Goal: Information Seeking & Learning: Learn about a topic

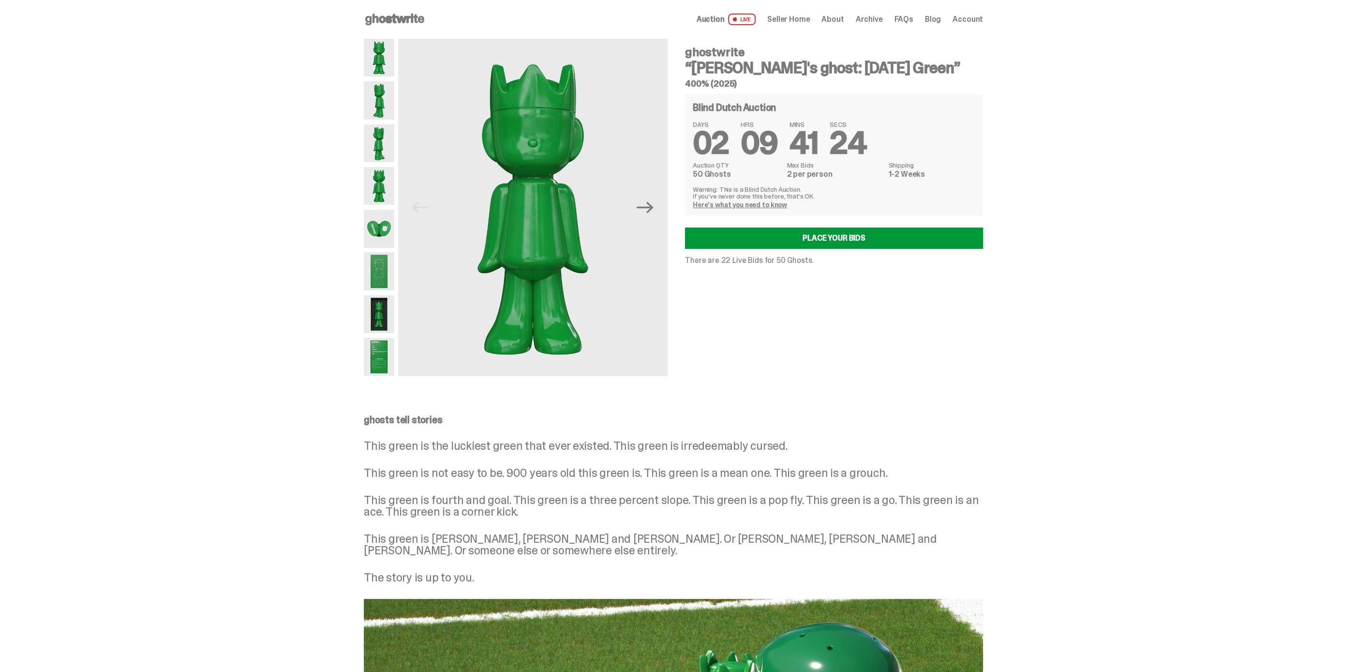
click at [882, 340] on div "ghostwrite “[PERSON_NAME]'s ghost: [DATE] Green” 400% (2025) Blind Dutch Auctio…" at bounding box center [829, 207] width 310 height 337
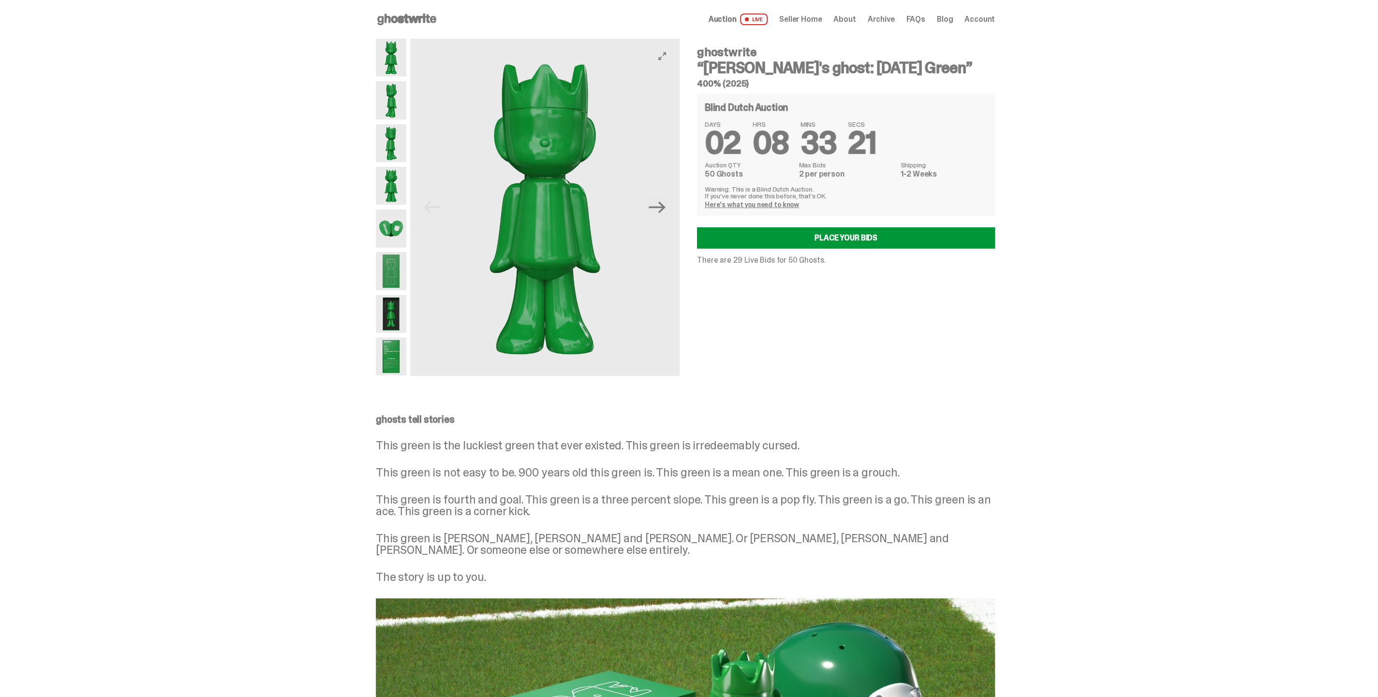
click at [562, 210] on img at bounding box center [544, 207] width 269 height 337
click at [665, 61] on button "View full-screen" at bounding box center [663, 56] width 12 height 12
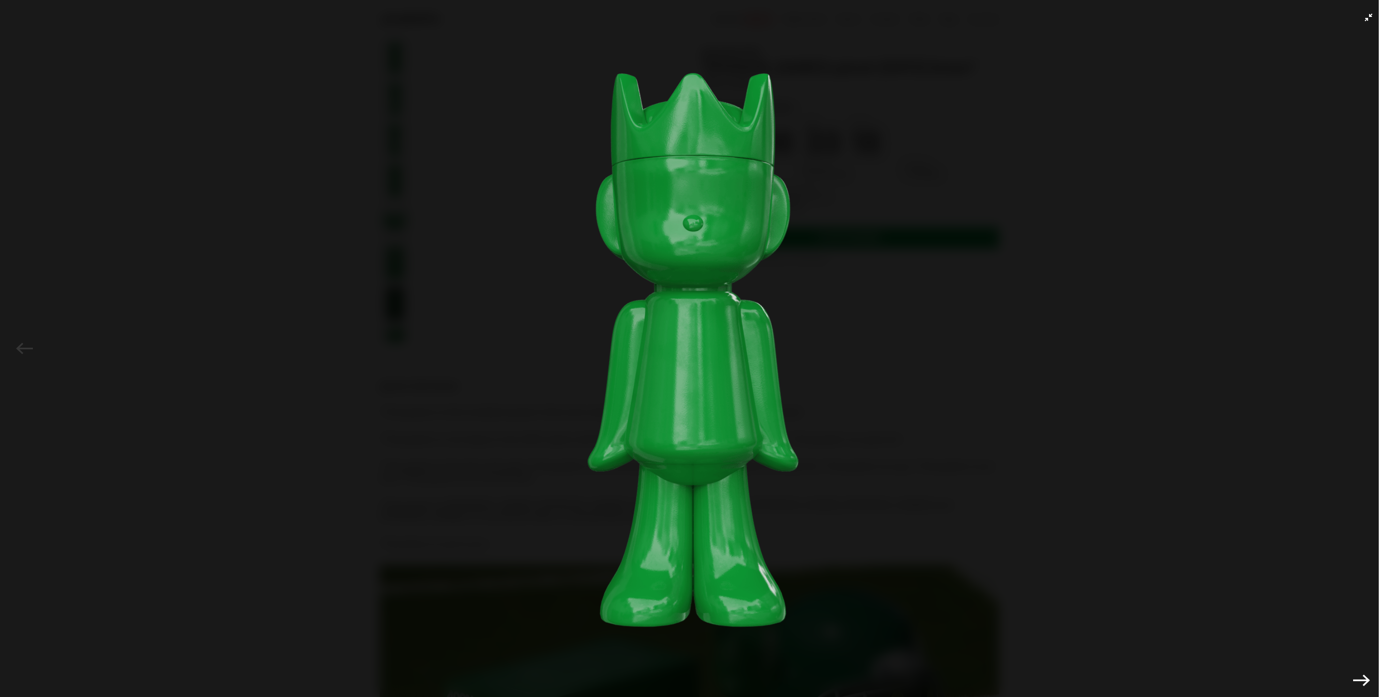
click at [1003, 200] on img at bounding box center [693, 346] width 1338 height 644
click at [1354, 12] on div "Previous Next" at bounding box center [693, 348] width 1386 height 697
click at [1354, 18] on button "Exit full-screen" at bounding box center [1369, 18] width 12 height 12
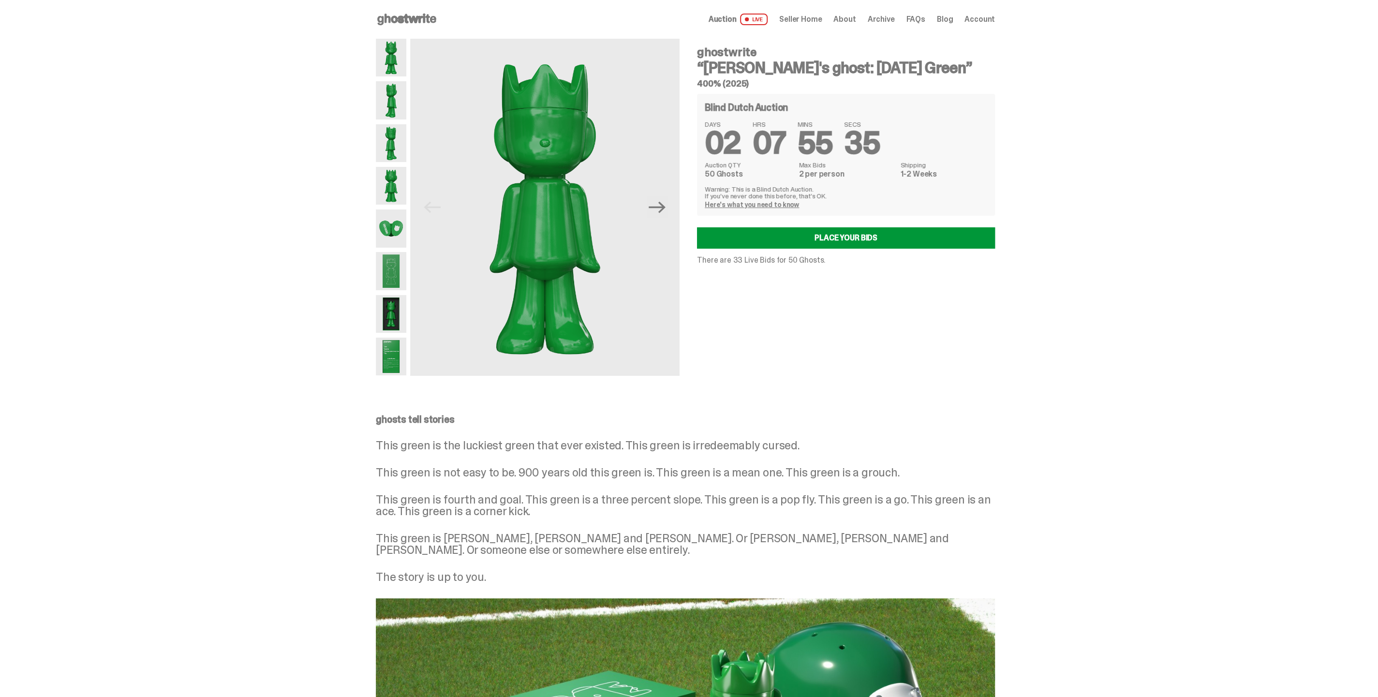
click at [382, 234] on img at bounding box center [391, 229] width 30 height 38
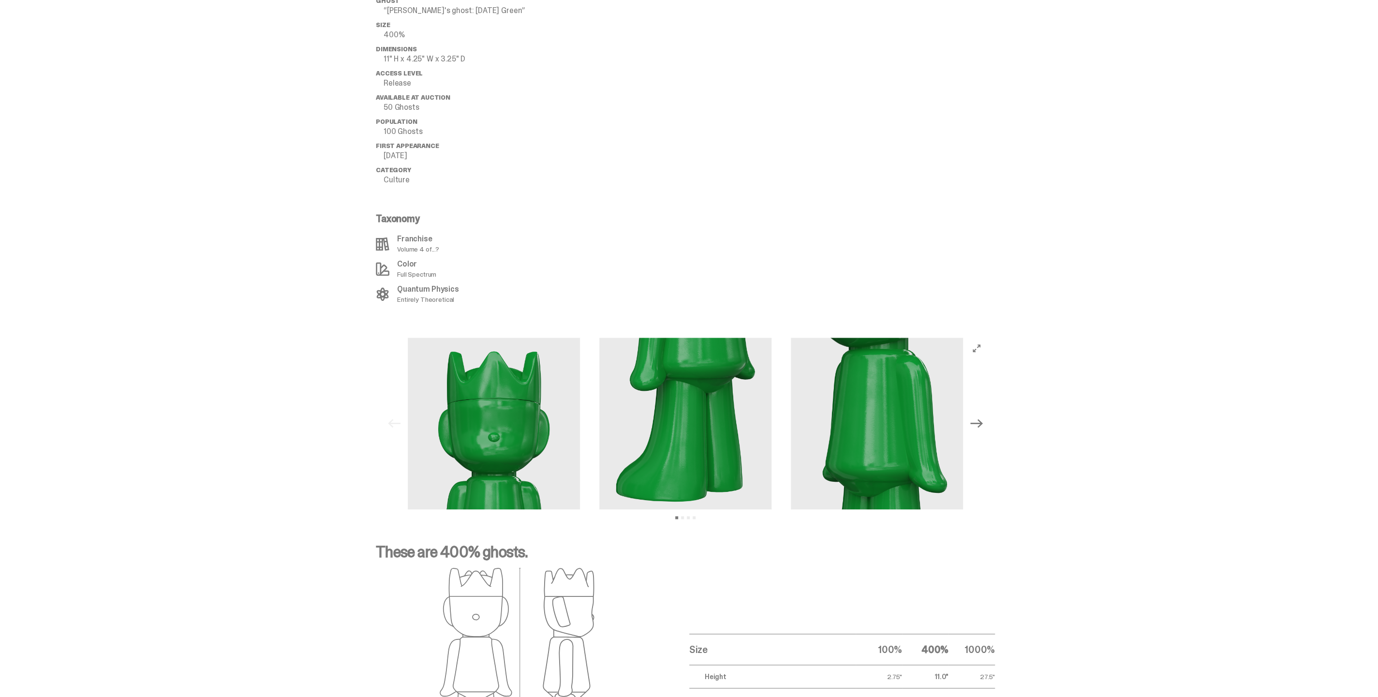
scroll to position [1236, 0]
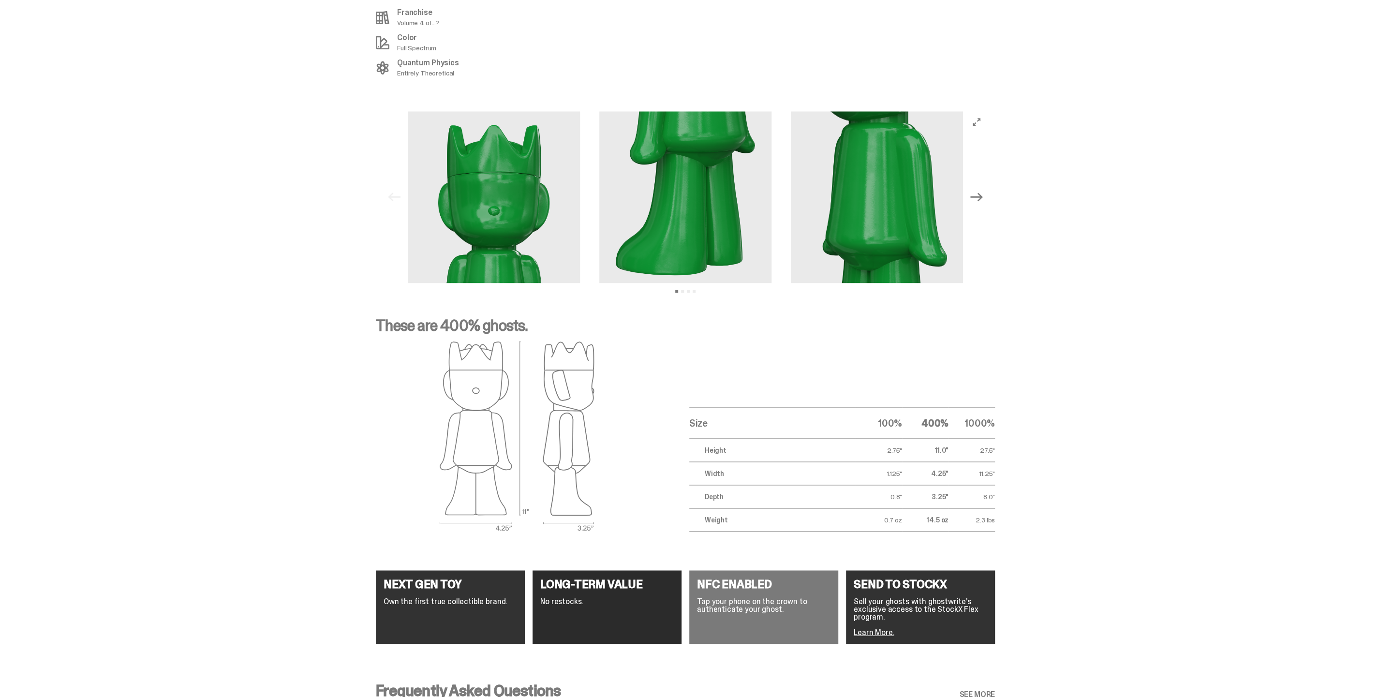
click at [983, 193] on icon "Next" at bounding box center [977, 197] width 13 height 9
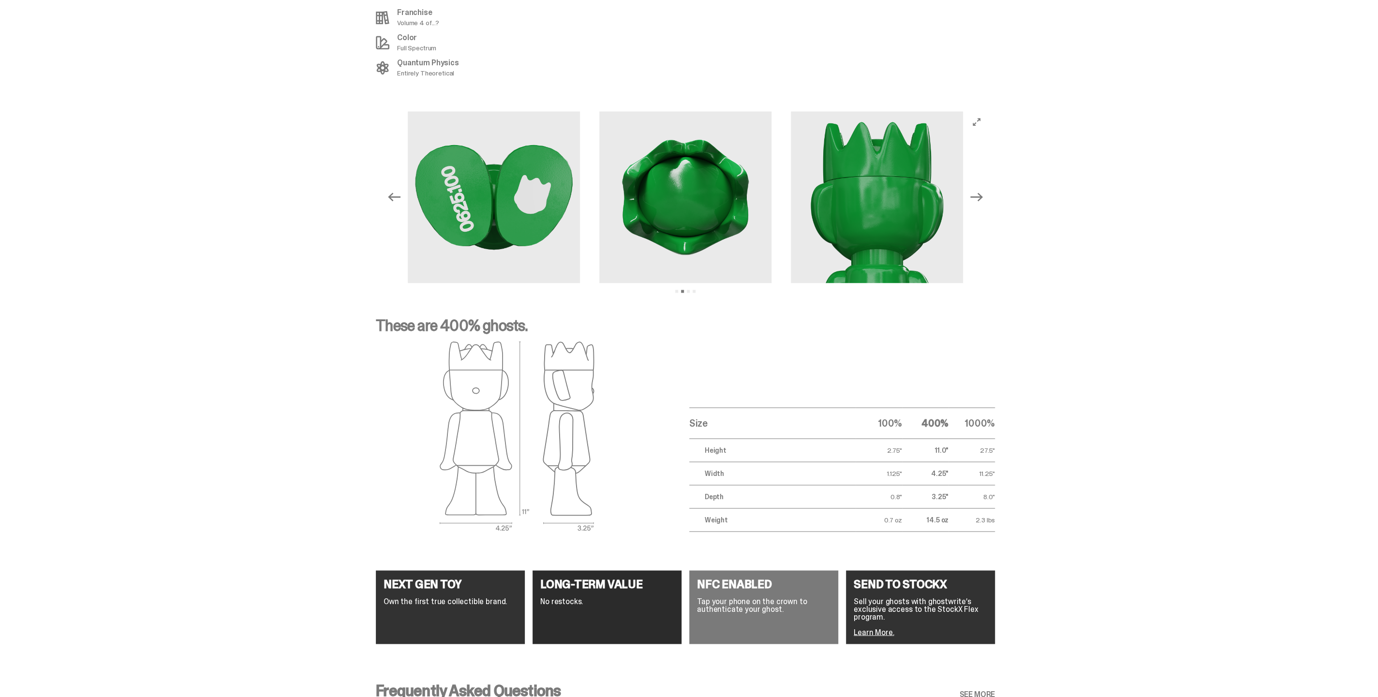
click at [983, 193] on icon "Next" at bounding box center [977, 197] width 13 height 9
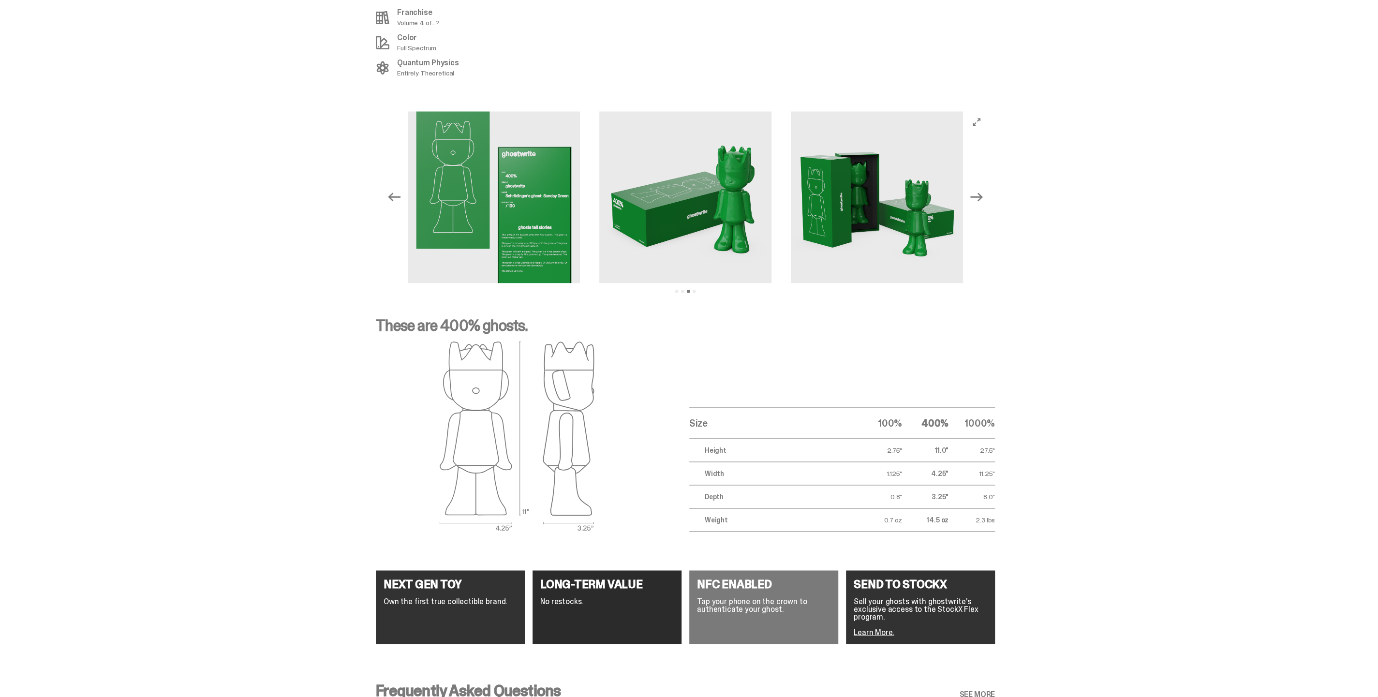
click at [397, 191] on icon "Previous" at bounding box center [394, 197] width 13 height 13
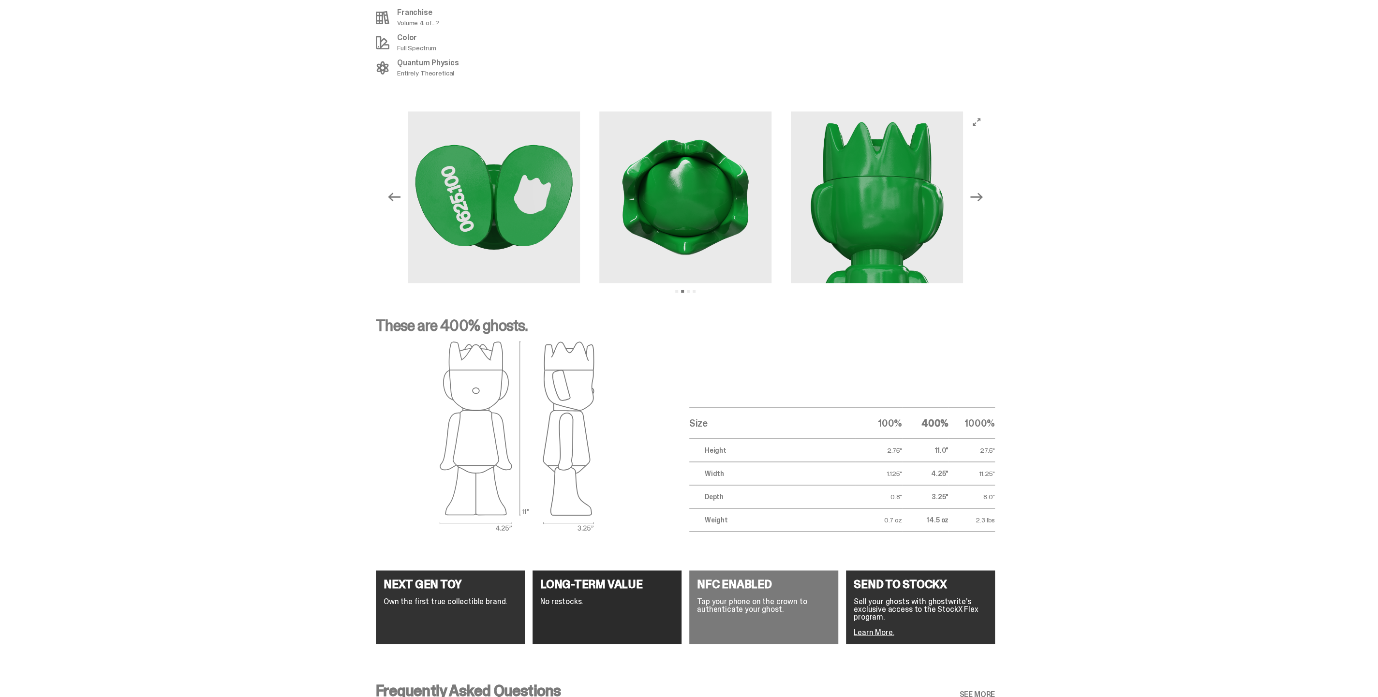
click at [979, 191] on icon "Next" at bounding box center [977, 197] width 13 height 13
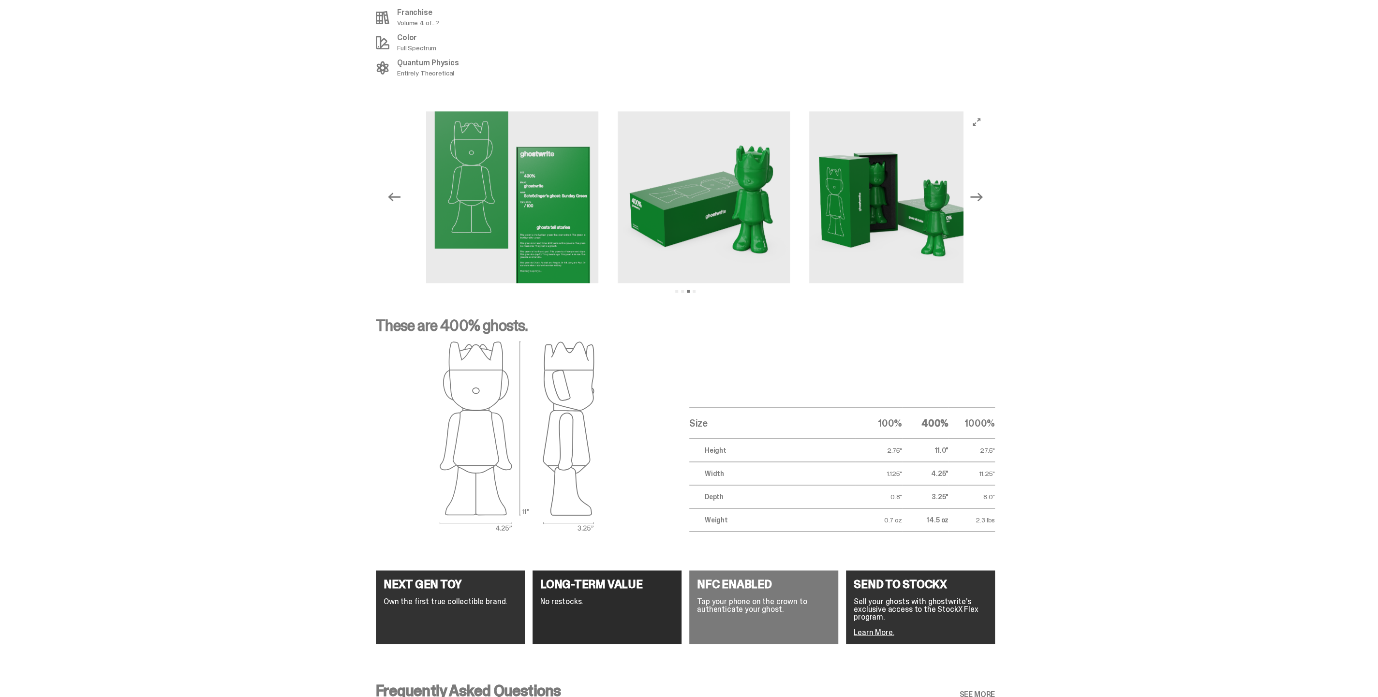
click at [979, 191] on icon "Next" at bounding box center [977, 197] width 13 height 13
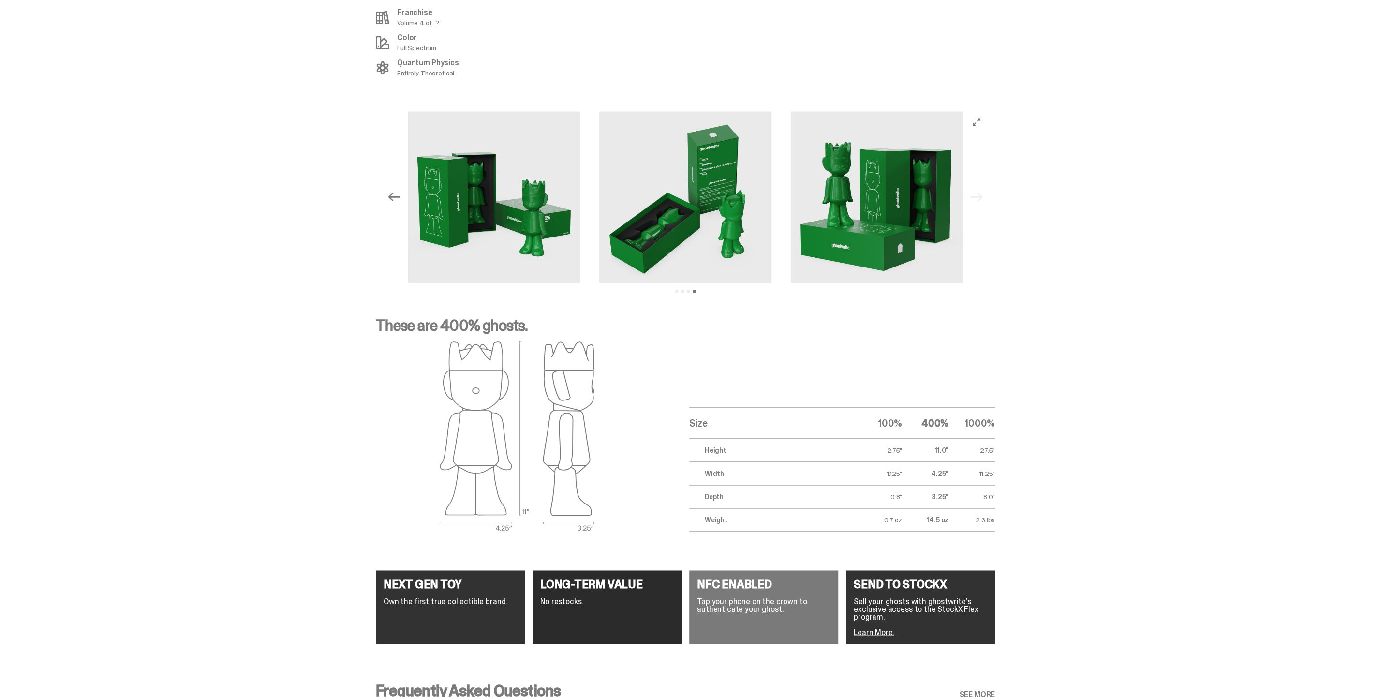
click at [1041, 133] on div "Previous Next View slide 1 View slide 2 View slide 3 View slide 4" at bounding box center [685, 197] width 1371 height 195
click at [399, 191] on icon "Previous" at bounding box center [394, 197] width 13 height 13
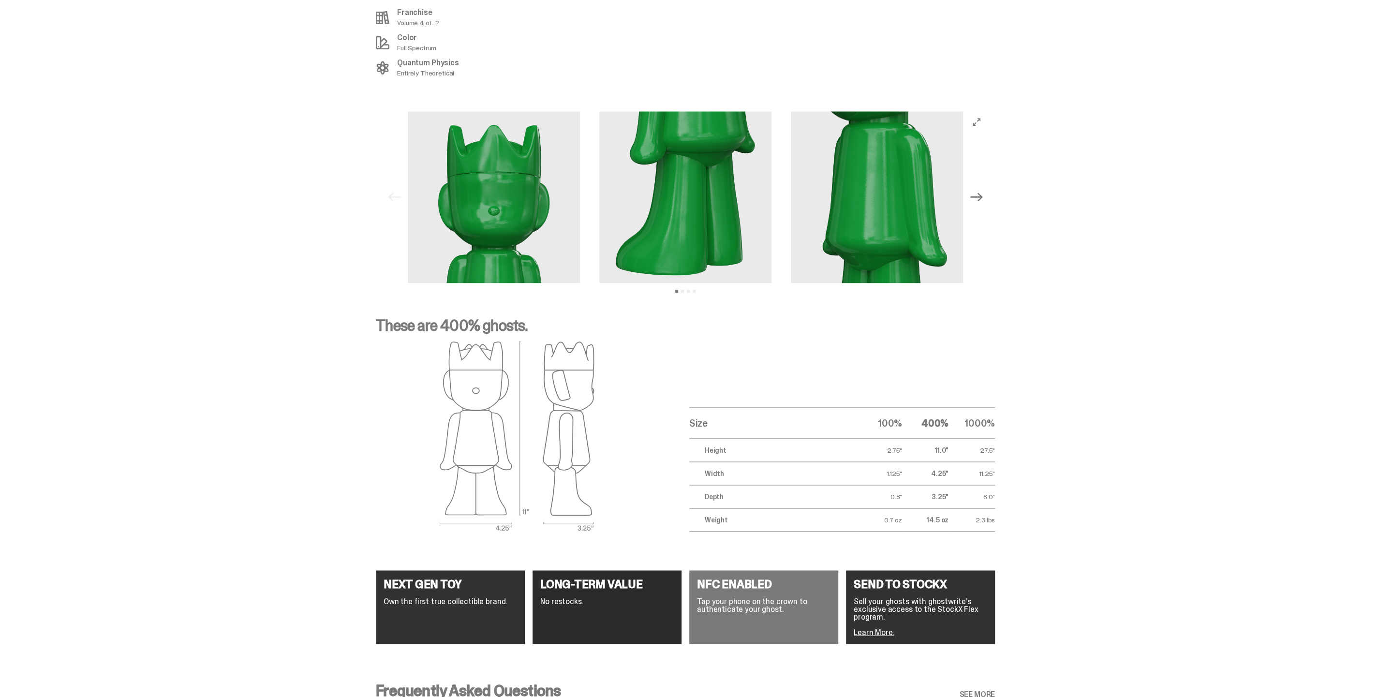
click at [988, 187] on button "Next" at bounding box center [976, 197] width 21 height 21
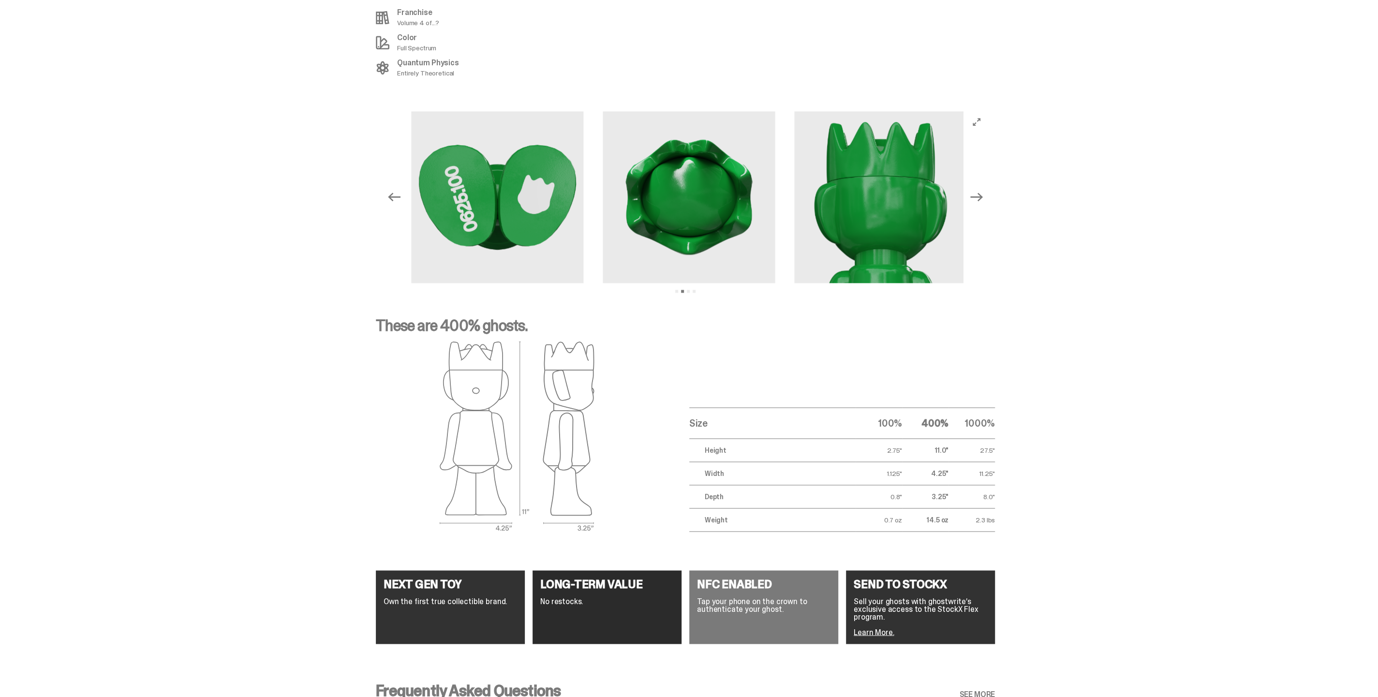
click at [988, 187] on button "Next" at bounding box center [976, 197] width 21 height 21
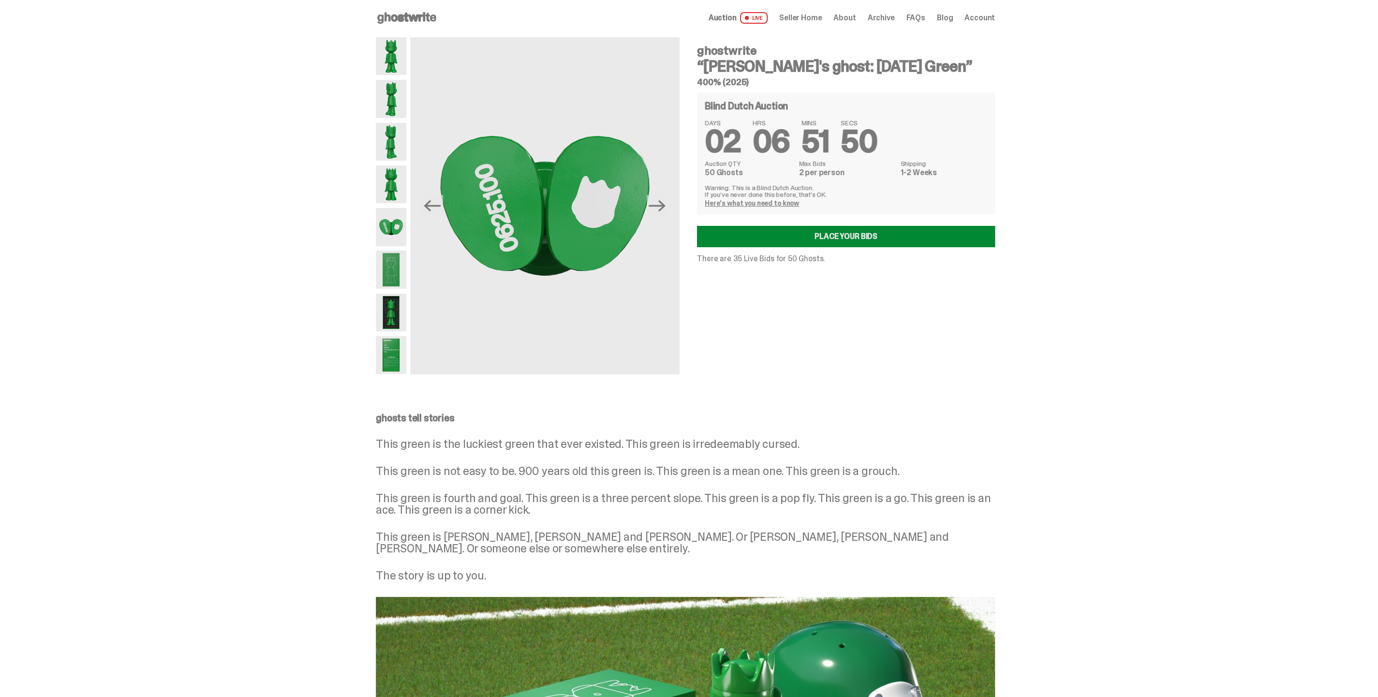
scroll to position [0, 0]
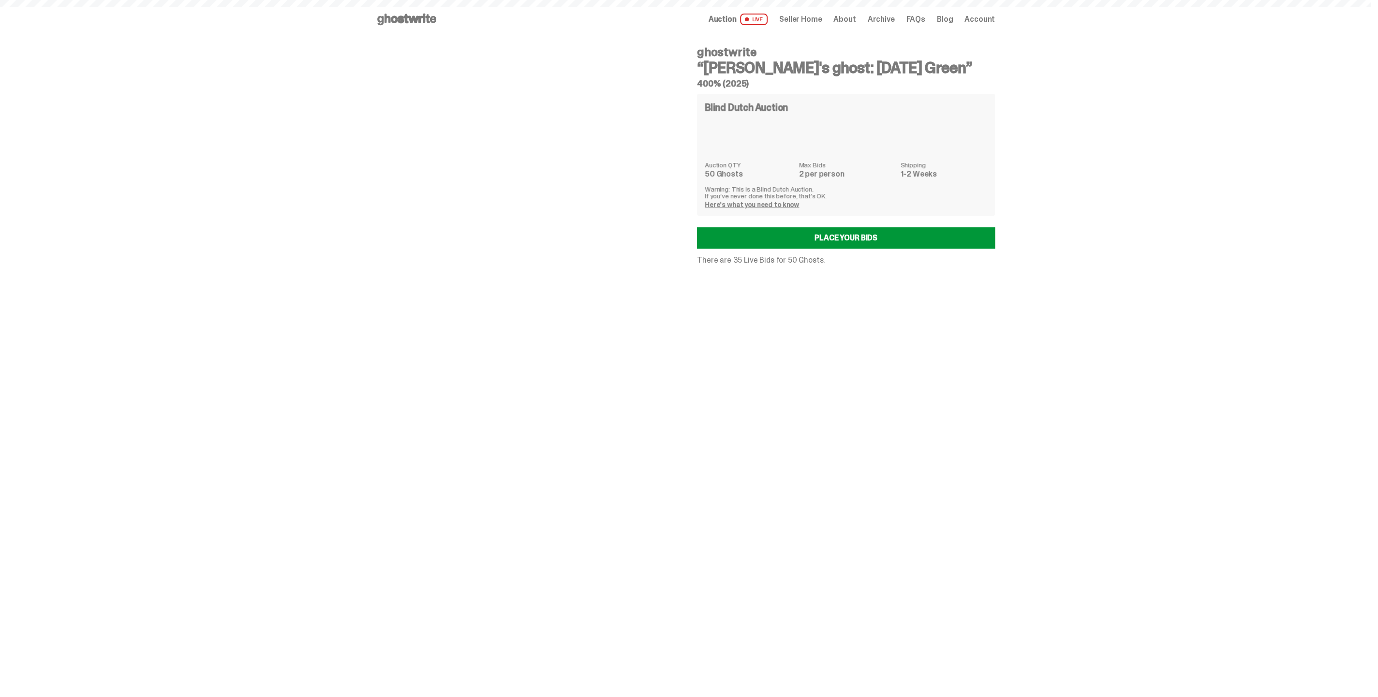
click at [883, 18] on span "Archive" at bounding box center [881, 19] width 27 height 8
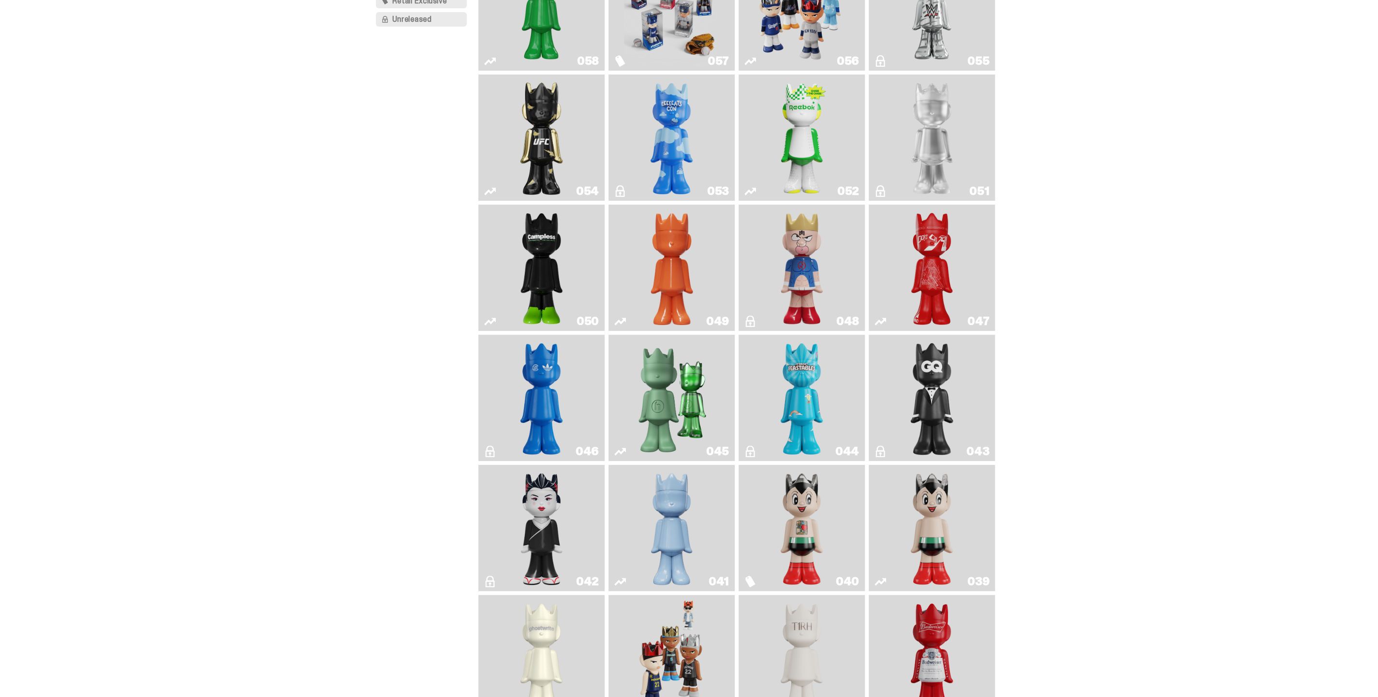
scroll to position [161, 0]
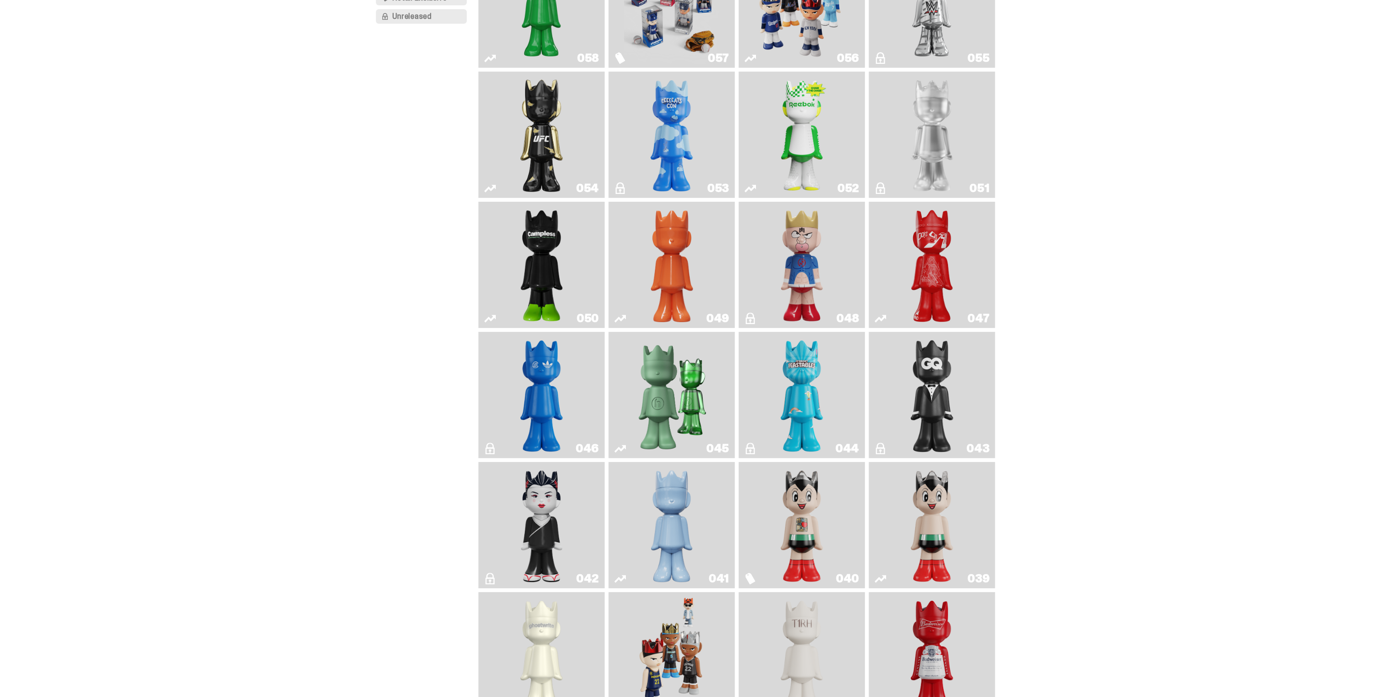
click at [637, 533] on link "041" at bounding box center [671, 525] width 115 height 119
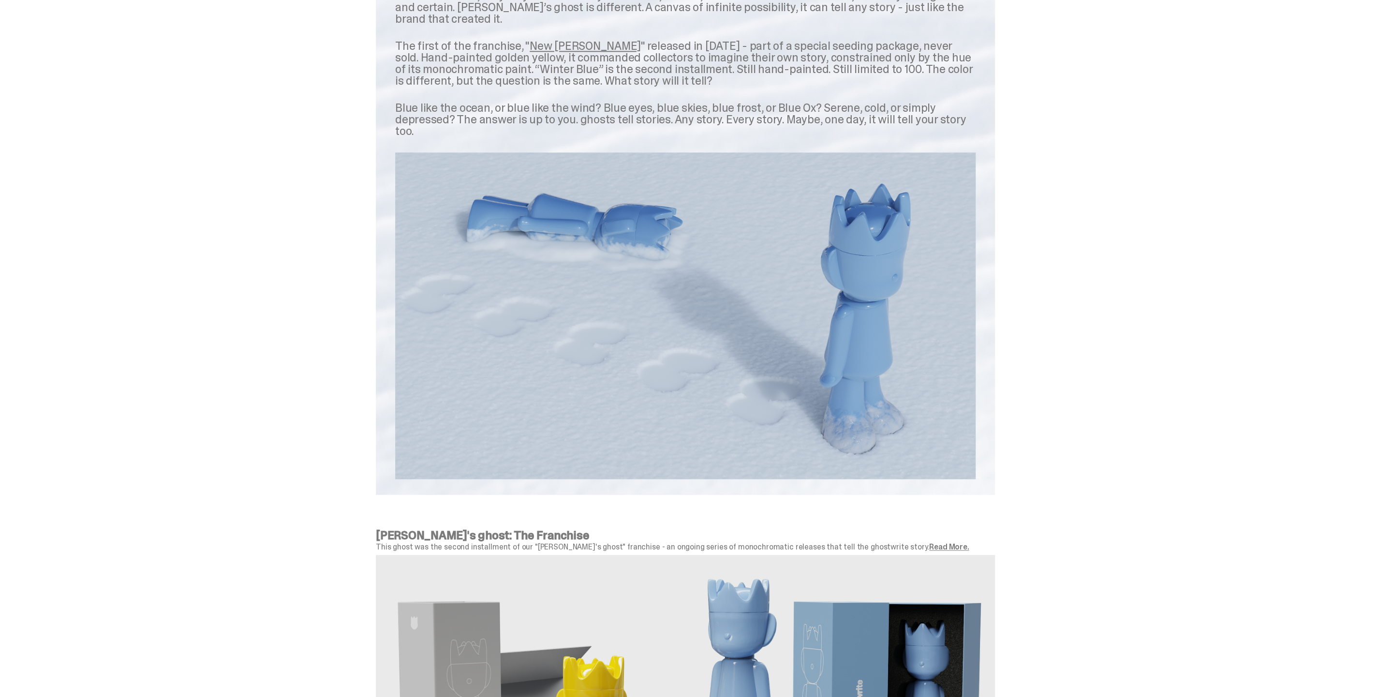
scroll to position [1523, 0]
